Goal: Contribute content: Contribute content

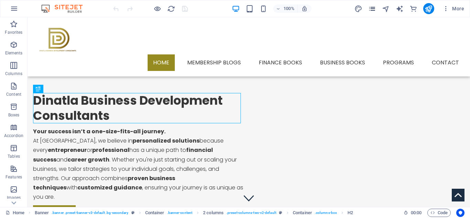
click at [369, 7] on icon "pages" at bounding box center [372, 9] width 8 height 8
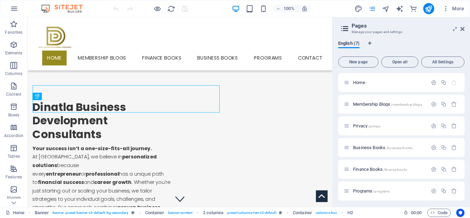
click at [373, 11] on icon "pages" at bounding box center [372, 9] width 8 height 8
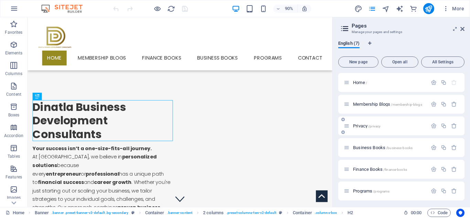
scroll to position [23, 0]
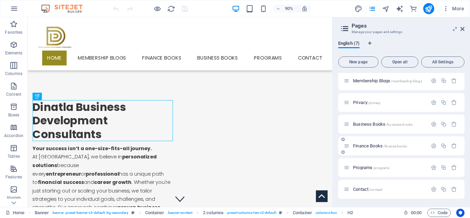
click at [363, 147] on span "Finance Books /finance-books" at bounding box center [380, 145] width 54 height 5
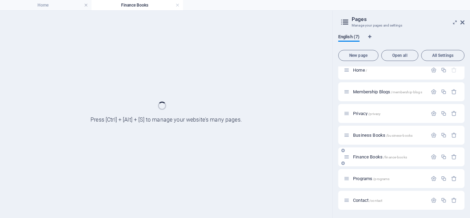
click at [363, 147] on div "Finance Books /finance-books" at bounding box center [401, 156] width 126 height 19
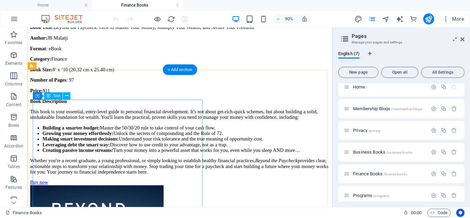
scroll to position [227, 0]
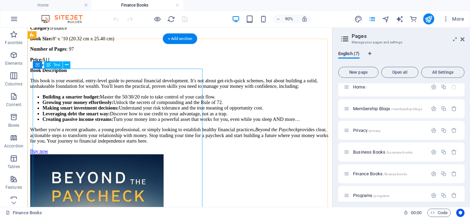
click at [54, 143] on div "Book Title: Beyond the Paycheck: How to Master Your Money, Multiply Your Wealth…" at bounding box center [196, 73] width 333 height 167
click at [51, 131] on div "Drag here to replace the existing content. Press “Ctrl” if you want to create a…" at bounding box center [180, 117] width 305 height 179
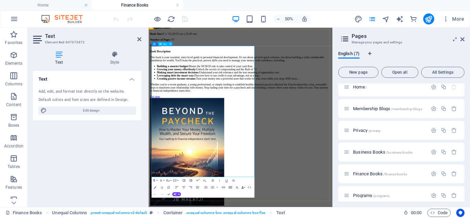
click at [256, 157] on p "Whether you're a recent graduate, a young professional, or simply looking to es…" at bounding box center [333, 147] width 362 height 19
click at [180, 66] on p "Price: $11" at bounding box center [333, 63] width 362 height 6
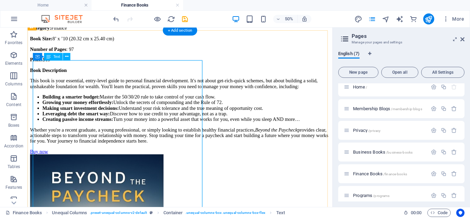
scroll to position [237, 0]
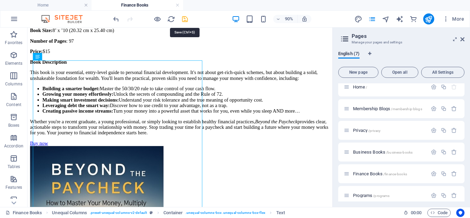
click at [184, 18] on icon "save" at bounding box center [185, 19] width 8 height 8
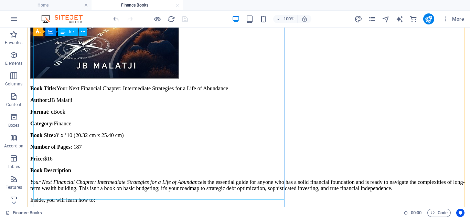
scroll to position [517, 0]
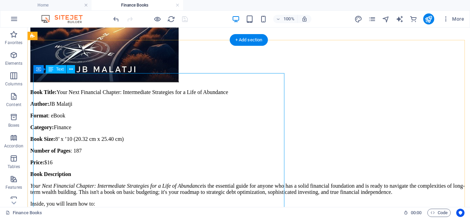
click at [59, 132] on div "Book Title: Your Next Financial Chapter: Intermediate Strategies for a Life of …" at bounding box center [248, 169] width 437 height 160
click at [59, 132] on div "Drag here to replace the existing content. Press “Ctrl” if you want to create a…" at bounding box center [249, 117] width 443 height 179
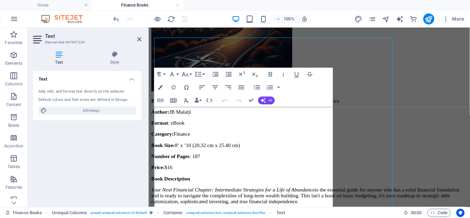
scroll to position [552, 0]
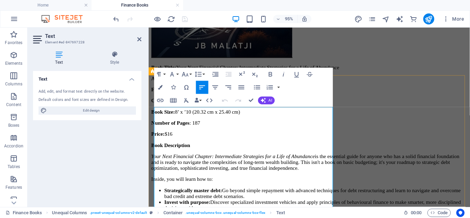
click at [226, 108] on p "Category: Finance" at bounding box center [318, 105] width 333 height 6
click at [183, 131] on p "Number of Pages : 187" at bounding box center [318, 128] width 333 height 6
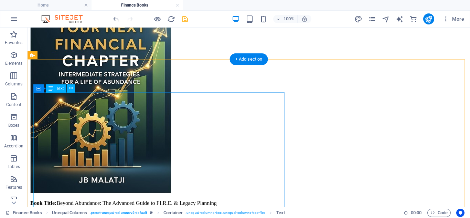
scroll to position [805, 0]
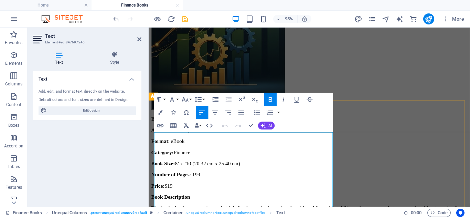
scroll to position [947, 0]
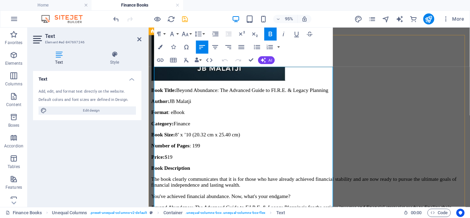
click at [194, 161] on p "Price: $19" at bounding box center [318, 164] width 333 height 6
drag, startPoint x: 250, startPoint y: 61, endPoint x: 222, endPoint y: 34, distance: 38.5
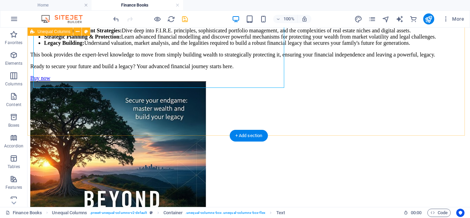
scroll to position [1206, 0]
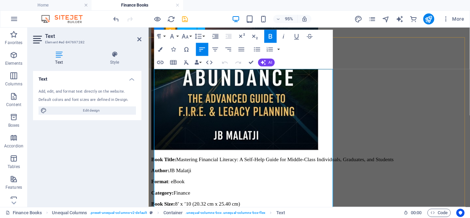
scroll to position [1328, 0]
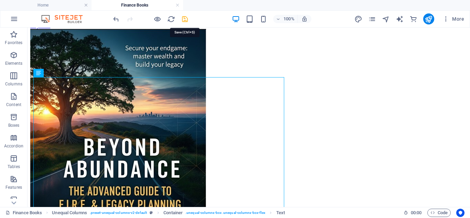
click at [183, 18] on icon "save" at bounding box center [185, 19] width 8 height 8
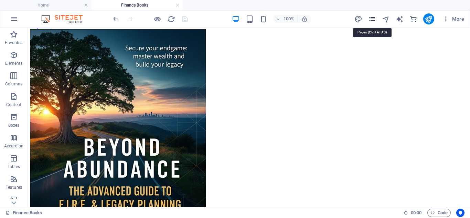
click at [370, 22] on icon "pages" at bounding box center [372, 19] width 8 height 8
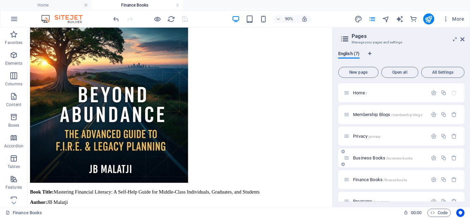
scroll to position [34, 0]
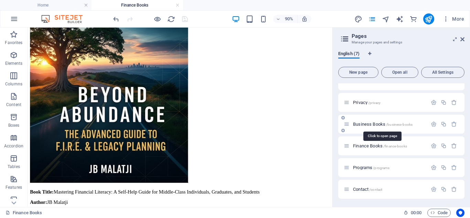
click at [369, 123] on span "Business Books /business-books" at bounding box center [383, 124] width 60 height 5
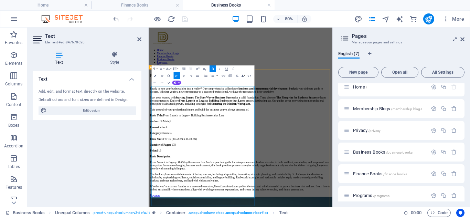
scroll to position [138, 0]
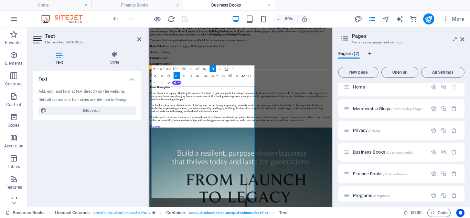
click at [183, 138] on p "Price: $16" at bounding box center [333, 135] width 362 height 6
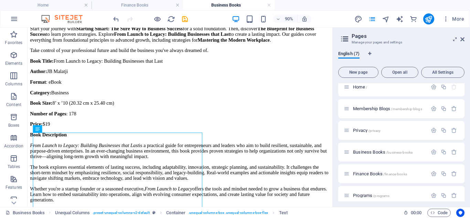
click at [186, 24] on div at bounding box center [150, 18] width 77 height 11
click at [185, 20] on icon "save" at bounding box center [185, 19] width 8 height 8
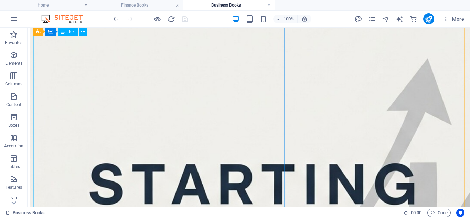
scroll to position [1136, 0]
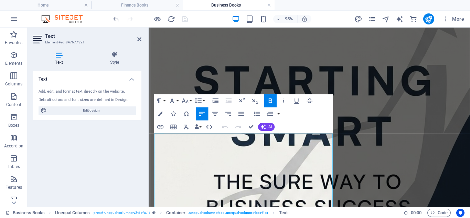
scroll to position [1164, 0]
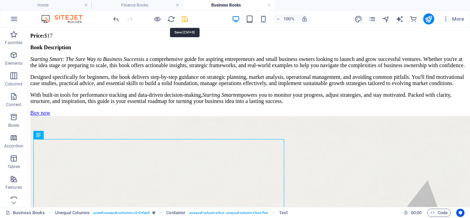
click at [185, 19] on icon "save" at bounding box center [185, 19] width 8 height 8
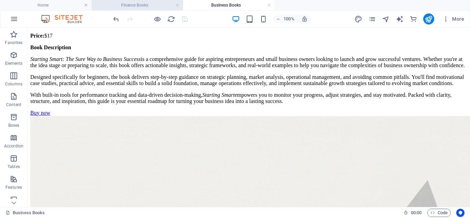
click at [148, 6] on h4 "Finance Books" at bounding box center [138, 5] width 92 height 8
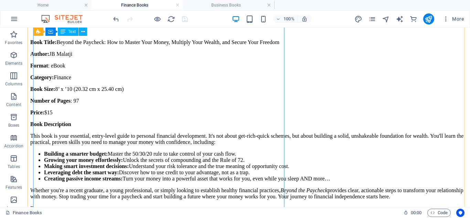
scroll to position [155, 0]
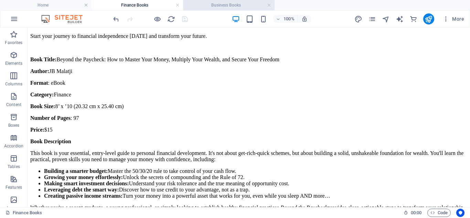
click at [222, 2] on h4 "Business Books" at bounding box center [229, 5] width 92 height 8
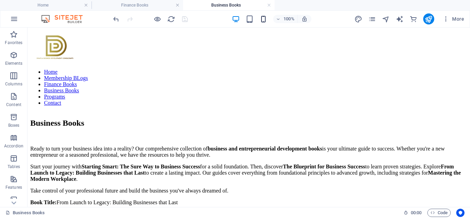
scroll to position [1083, 0]
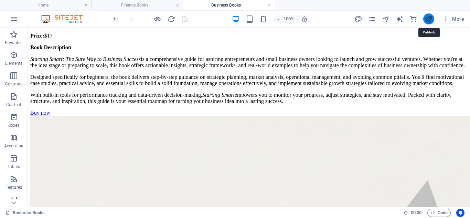
click at [427, 19] on icon "publish" at bounding box center [429, 19] width 8 height 8
